Goal: Transaction & Acquisition: Purchase product/service

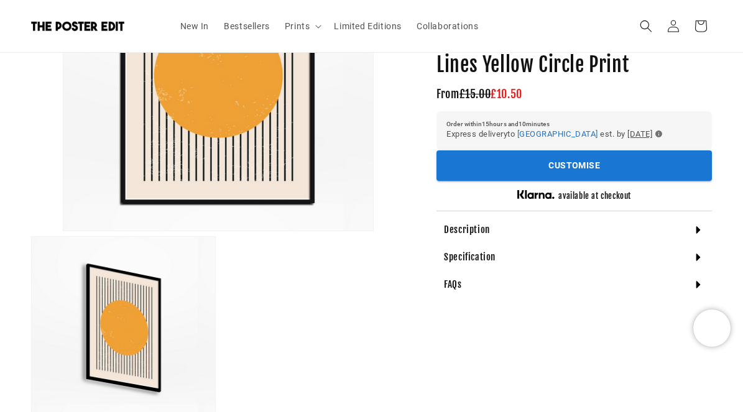
scroll to position [249, 0]
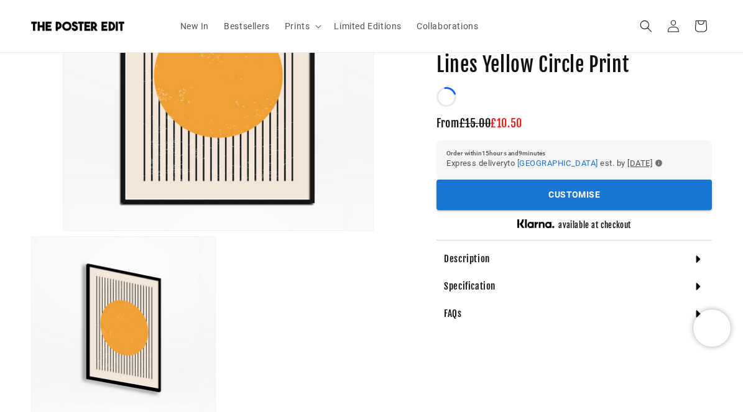
click at [695, 236] on section "Printique Abstract Geometric Shapes And Lines Yellow Circle Print Abstract Geom…" at bounding box center [575, 173] width 276 height 309
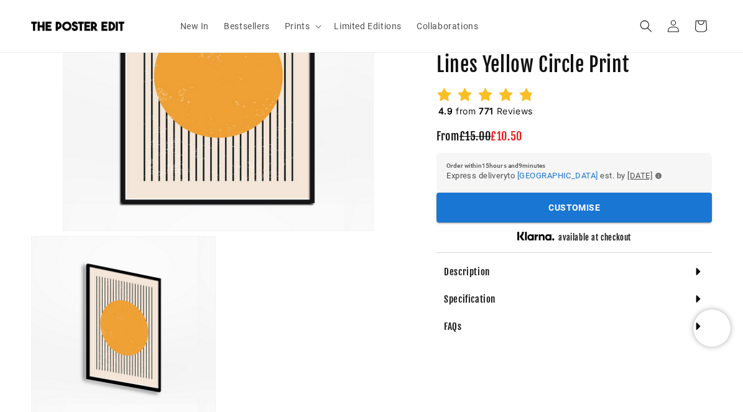
click at [697, 268] on icon at bounding box center [698, 272] width 12 height 12
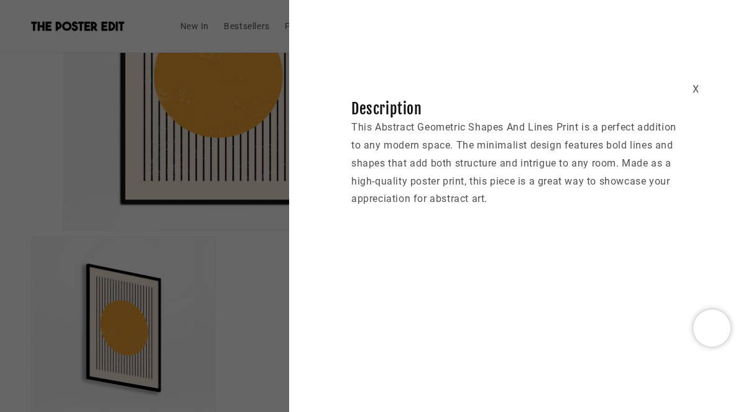
scroll to position [0, 241]
click at [692, 85] on div "X Description This Abstract Geometric Shapes And Lines Print is a perfect addit…" at bounding box center [516, 122] width 454 height 171
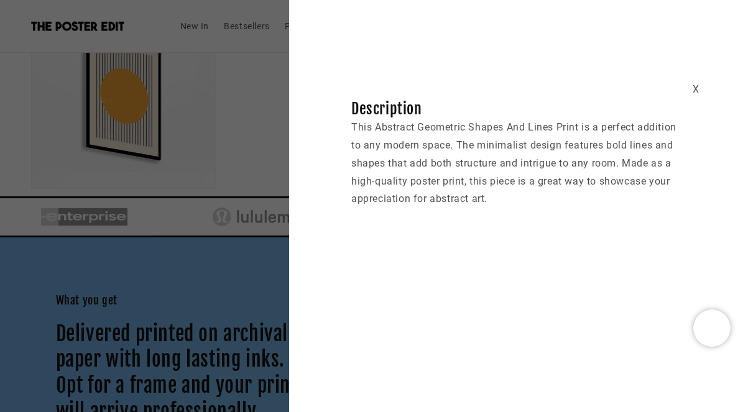
scroll to position [498, 0]
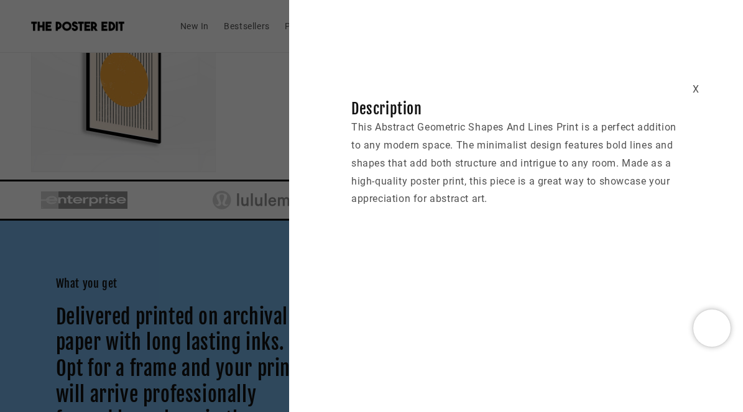
click at [696, 85] on div "X" at bounding box center [696, 90] width 7 height 18
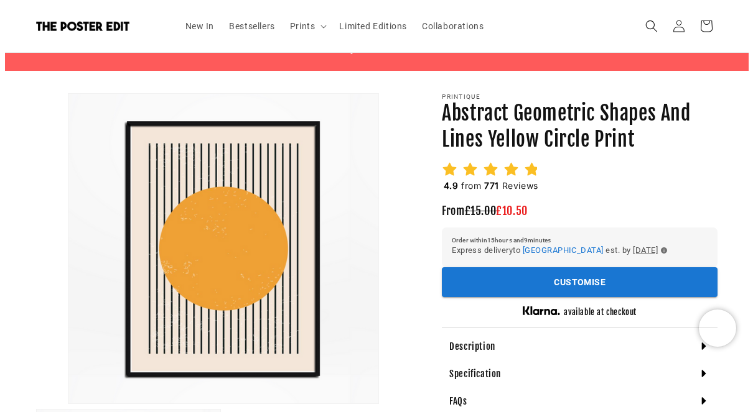
scroll to position [62, 0]
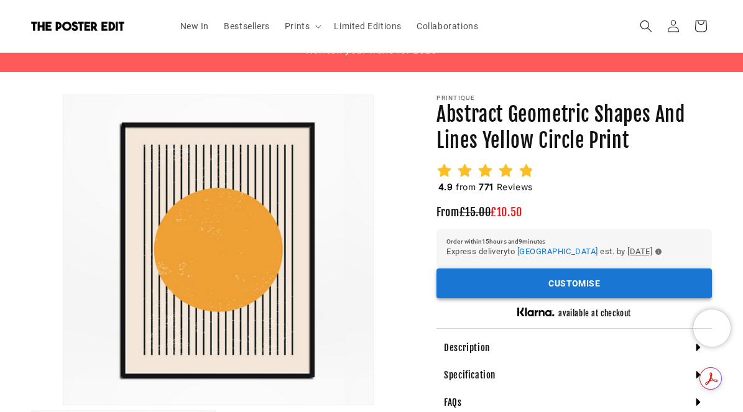
click at [545, 284] on button "Customise" at bounding box center [575, 284] width 276 height 30
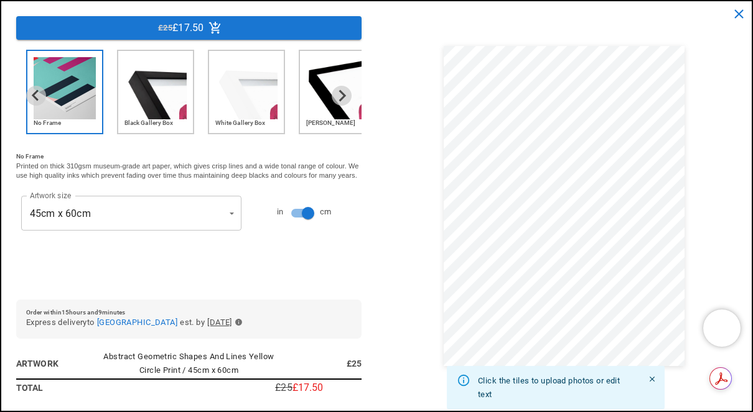
scroll to position [0, 483]
click at [61, 91] on img "1 of 6" at bounding box center [65, 88] width 62 height 62
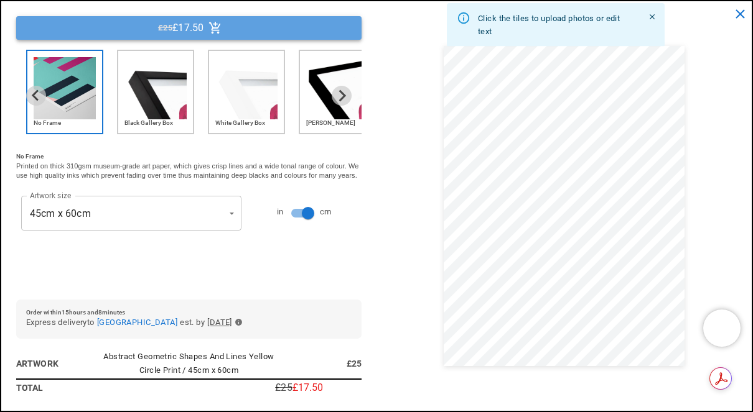
click at [269, 32] on button "£25 £17.50" at bounding box center [188, 28] width 345 height 24
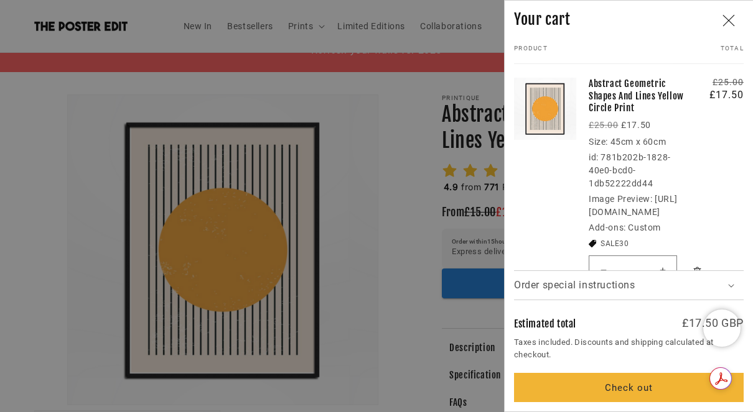
scroll to position [0, 485]
click at [644, 388] on button "Check out" at bounding box center [629, 387] width 230 height 29
